Goal: Check status: Check status

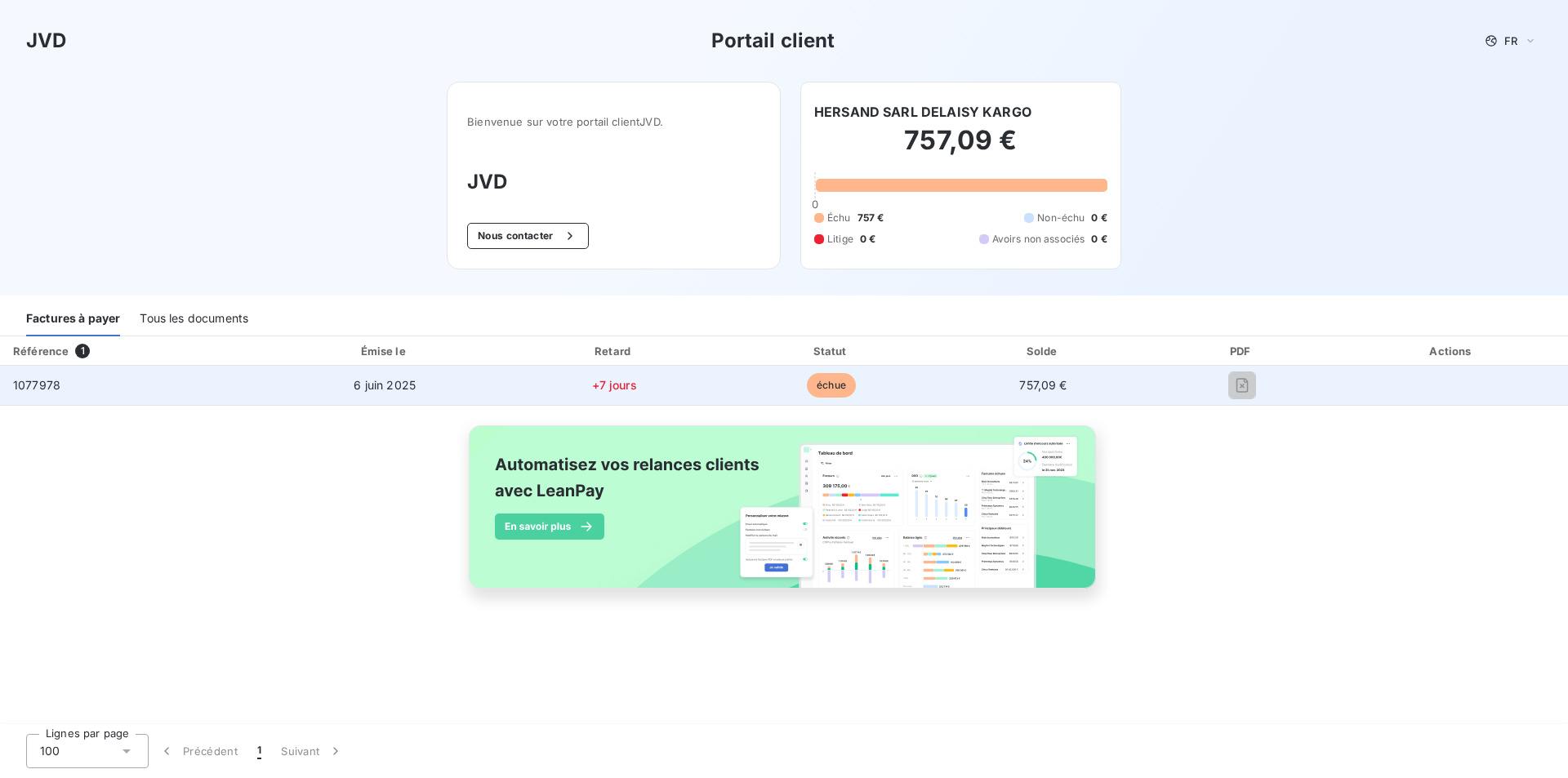
click at [31, 378] on span "1077978" at bounding box center [36, 385] width 47 height 14
click at [31, 388] on span "1077978" at bounding box center [36, 385] width 47 height 14
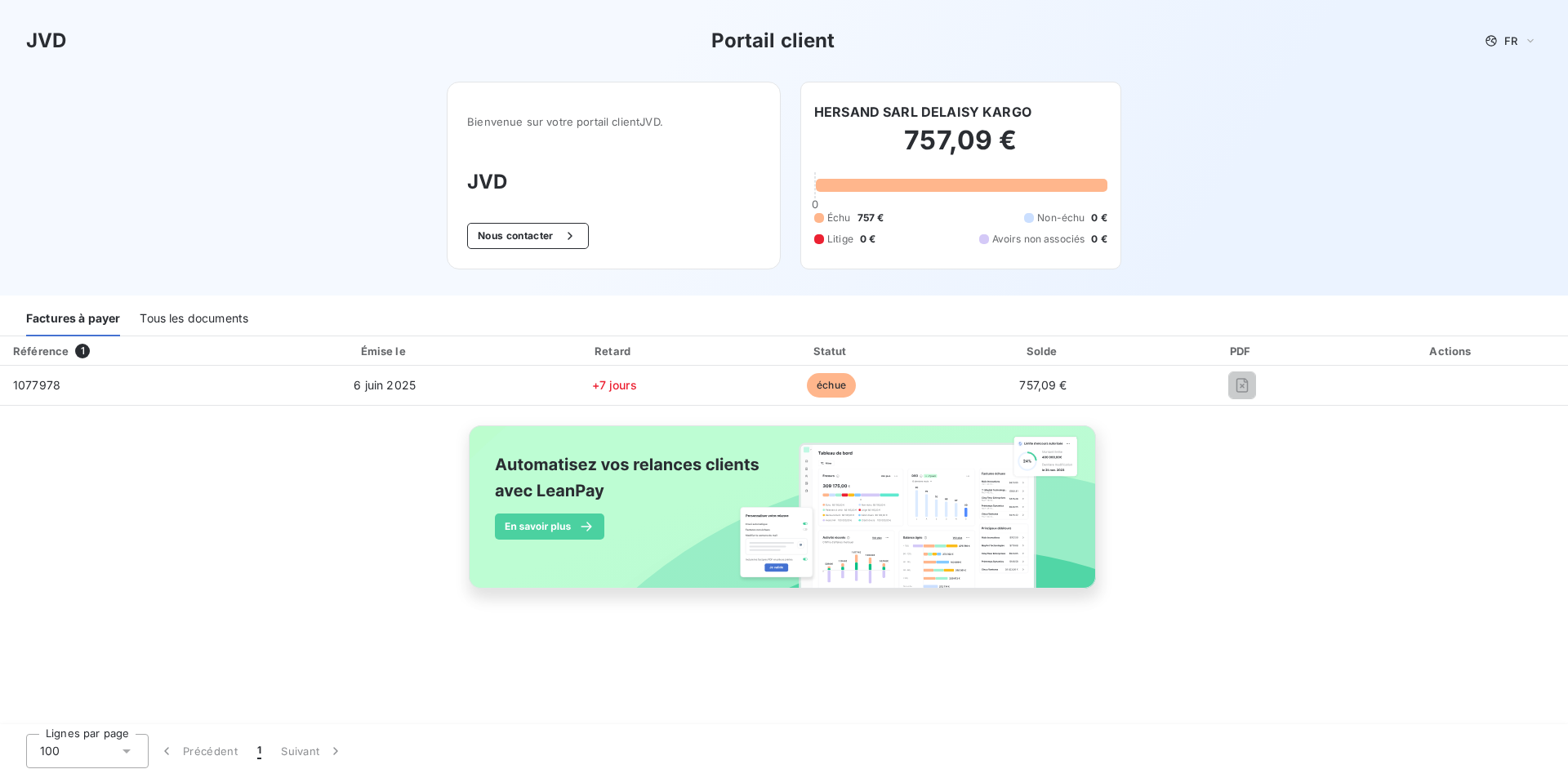
click at [191, 320] on div "Tous les documents" at bounding box center [193, 319] width 108 height 34
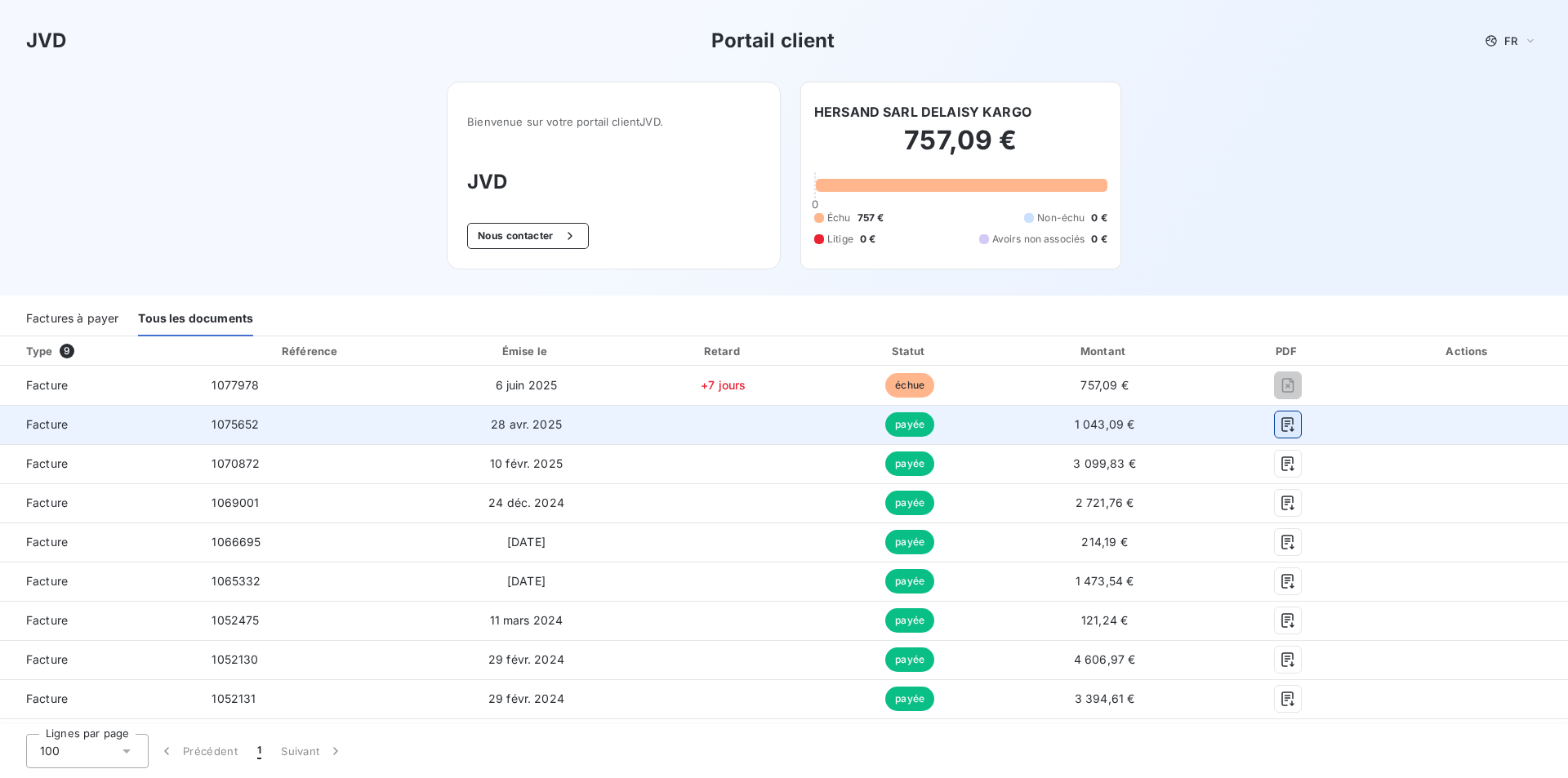
click at [1280, 424] on icon "button" at bounding box center [1288, 425] width 17 height 17
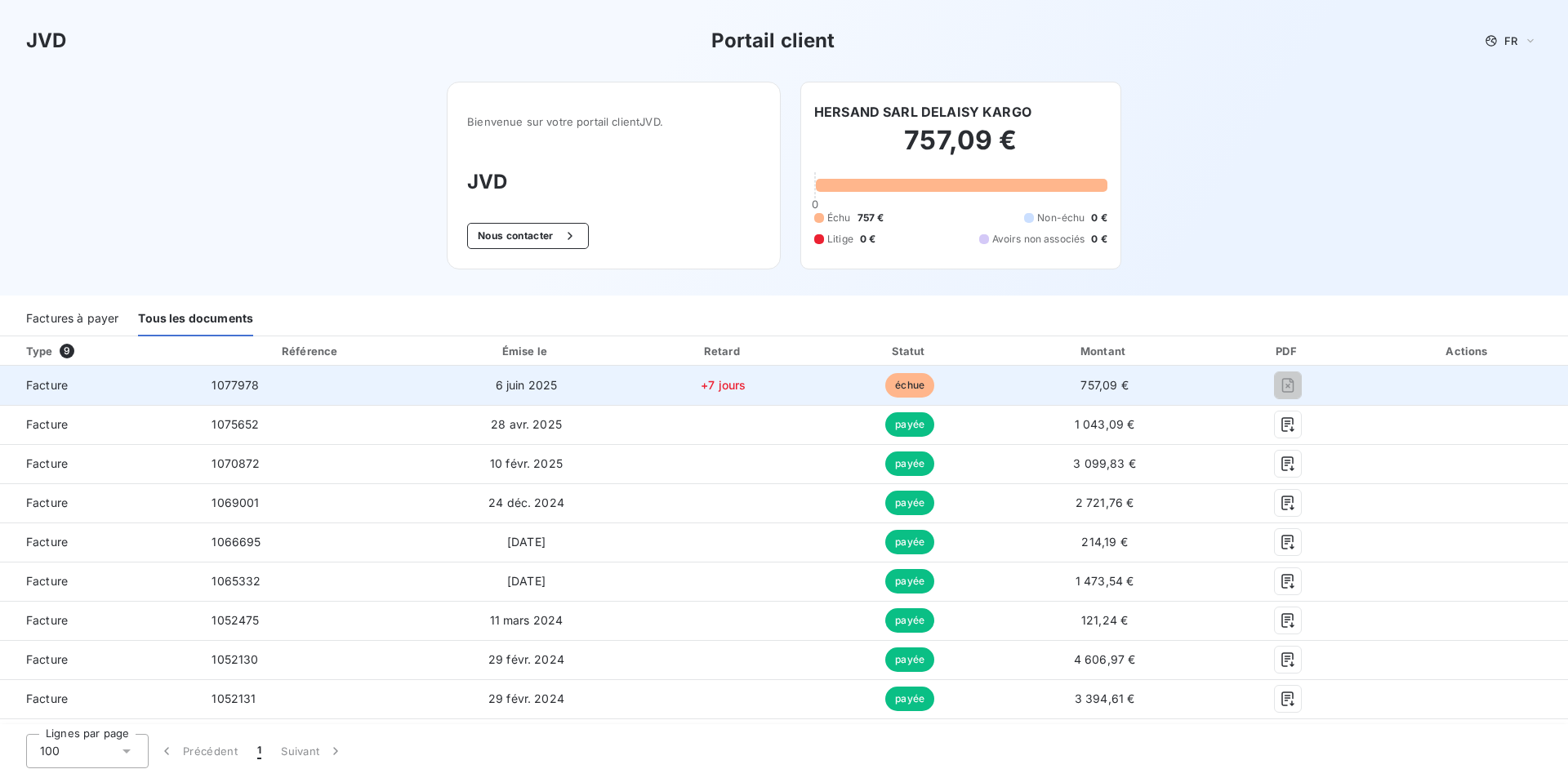
click at [895, 390] on span "échue" at bounding box center [909, 385] width 49 height 24
click at [900, 386] on span "échue" at bounding box center [909, 385] width 49 height 24
click at [720, 380] on span "+7 jours" at bounding box center [722, 385] width 45 height 14
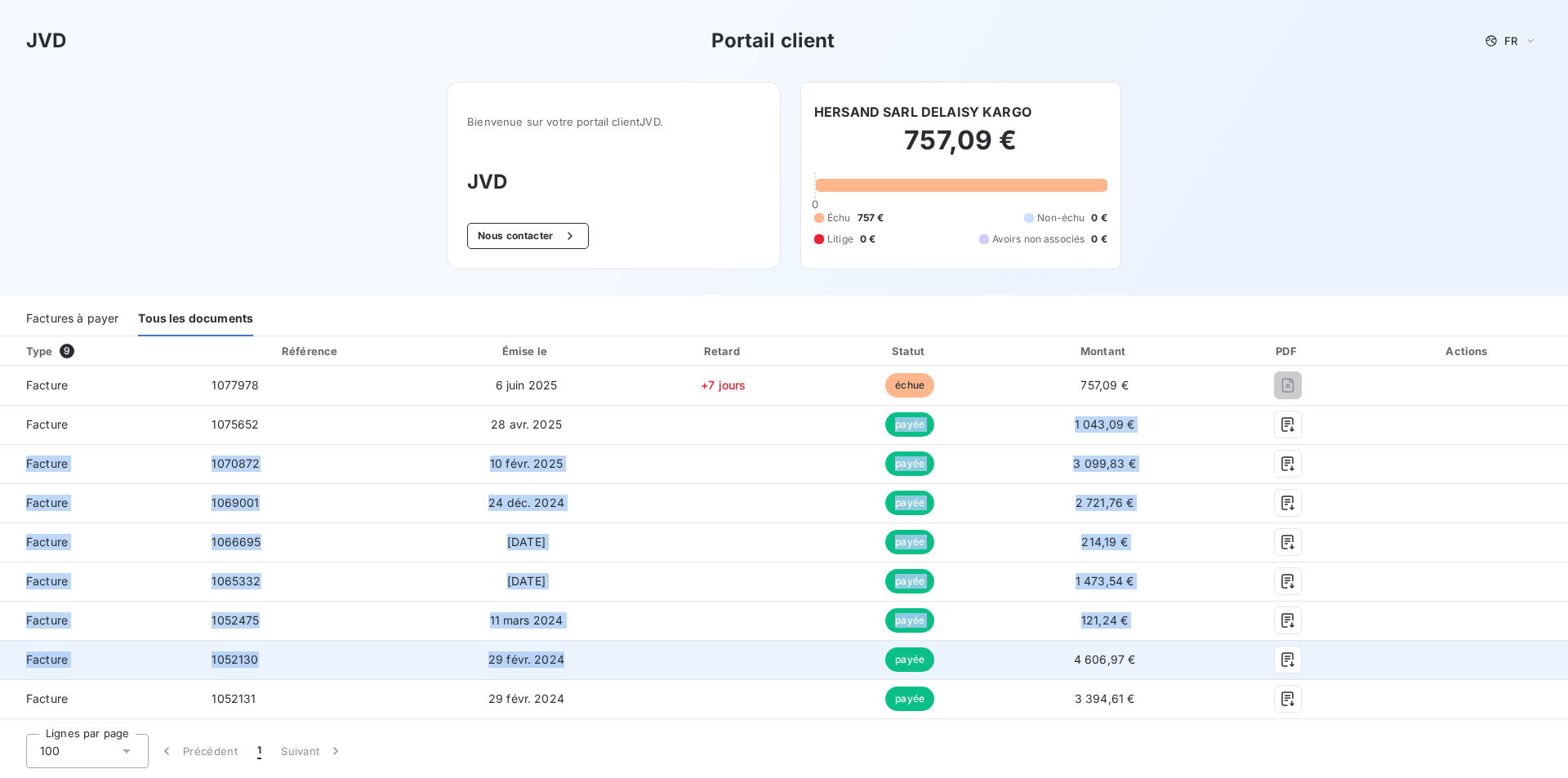
drag, startPoint x: 666, startPoint y: 566, endPoint x: 665, endPoint y: 676, distance: 110.0
click at [665, 675] on tbody "Facture 1077978 [DATE] +7 jours échue 757,09 € Facture 1075652 [DATE] payée 1 0…" at bounding box center [784, 541] width 1568 height 352
